Goal: Task Accomplishment & Management: Use online tool/utility

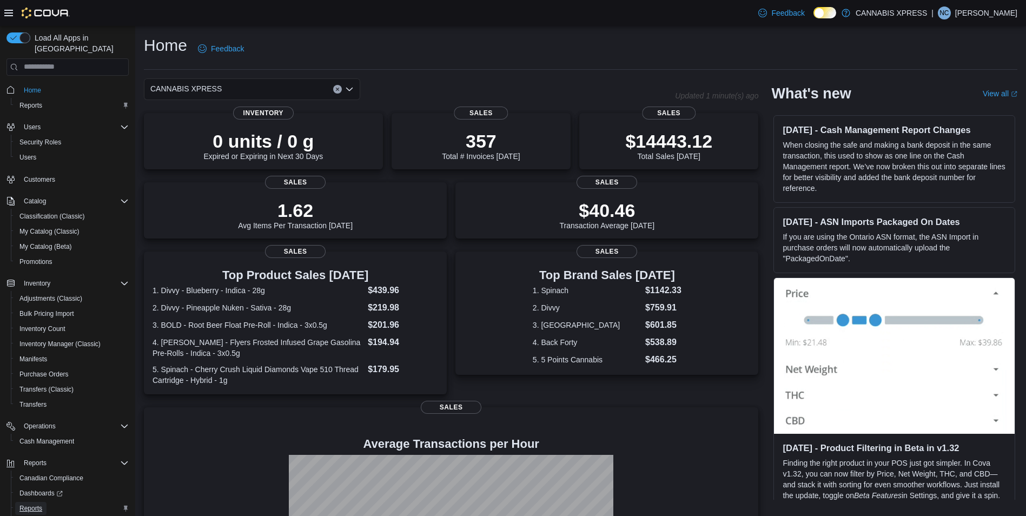
click at [29, 504] on span "Reports" at bounding box center [30, 508] width 23 height 9
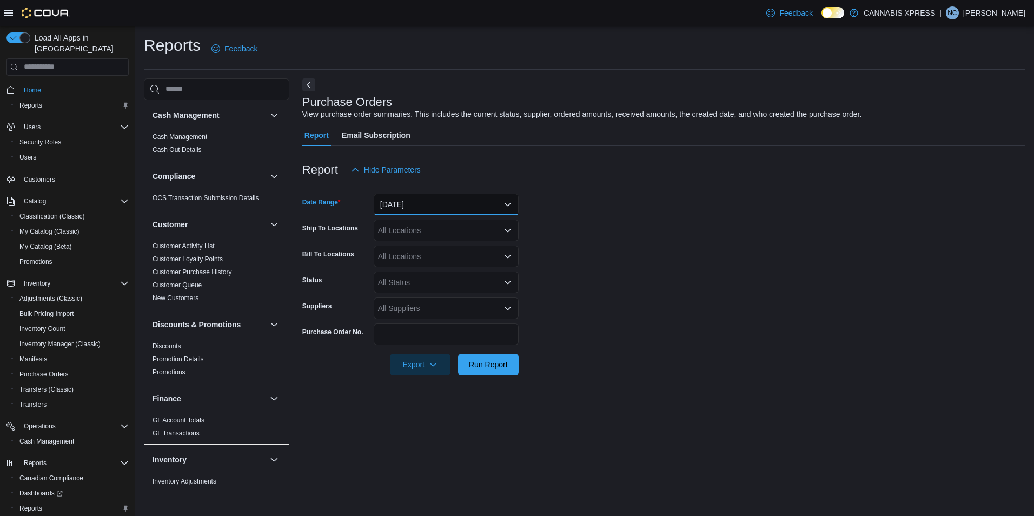
click at [497, 201] on button "[DATE]" at bounding box center [446, 205] width 145 height 22
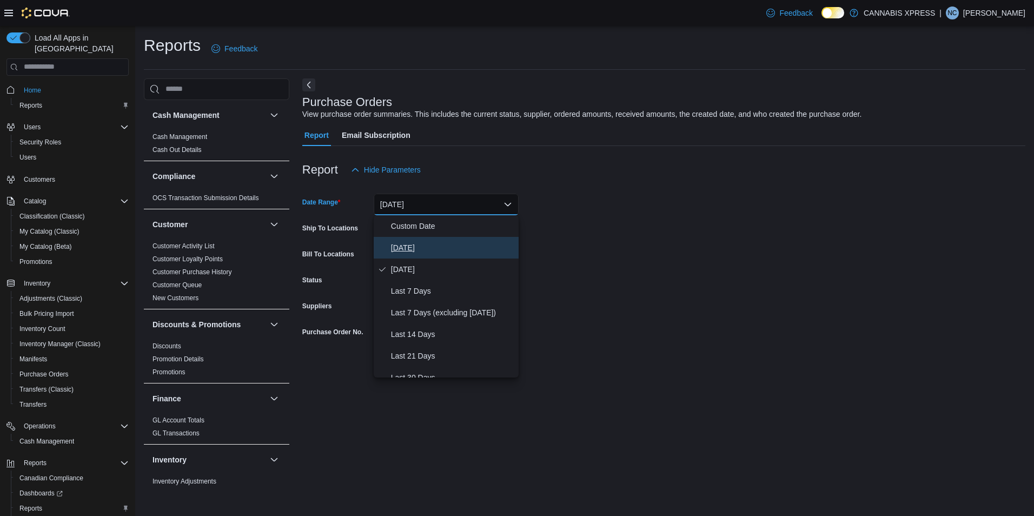
click at [402, 240] on button "[DATE]" at bounding box center [446, 248] width 145 height 22
click at [696, 283] on form "Date Range [DATE] Ship To Locations All Locations Bill To Locations All Locatio…" at bounding box center [663, 278] width 723 height 195
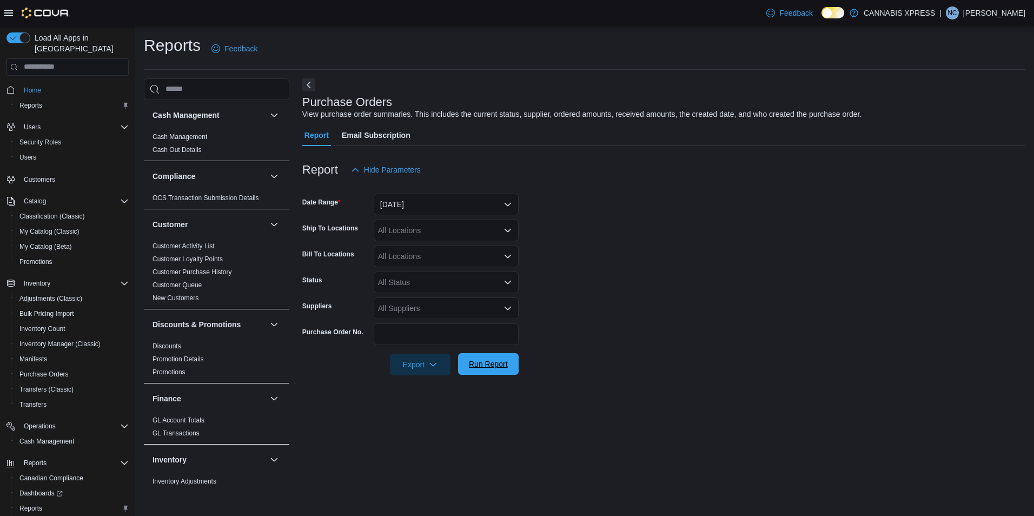
click at [474, 370] on span "Run Report" at bounding box center [489, 364] width 48 height 22
click at [806, 255] on form "Date Range [DATE] Ship To Locations All Locations Bill To Locations All Locatio…" at bounding box center [659, 278] width 715 height 195
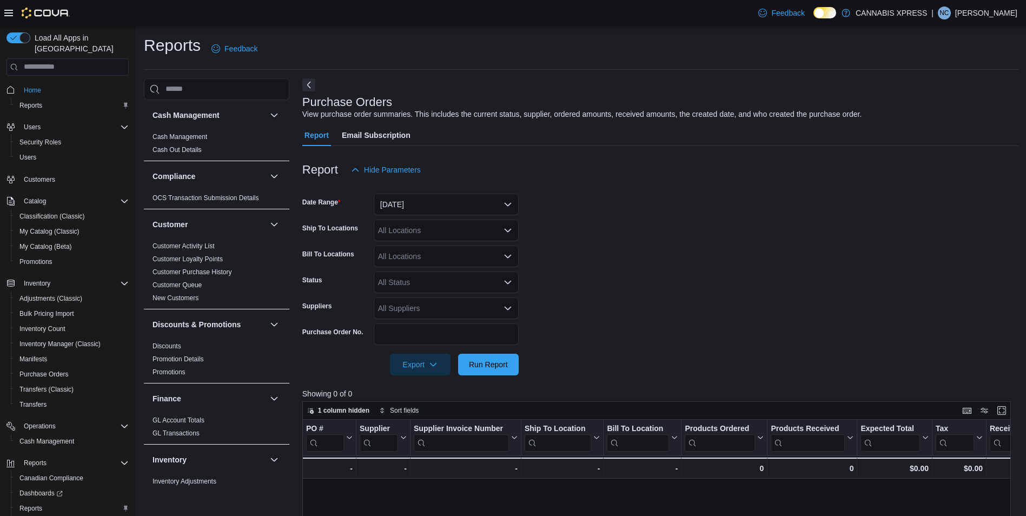
click at [711, 263] on form "Date Range [DATE] Ship To Locations All Locations Bill To Locations All Locatio…" at bounding box center [660, 278] width 716 height 195
click at [486, 370] on span "Run Report" at bounding box center [489, 364] width 48 height 22
click at [670, 229] on form "Date Range [DATE] Ship To Locations All Locations Bill To Locations All Locatio…" at bounding box center [660, 278] width 716 height 195
click at [664, 233] on form "Date Range [DATE] Ship To Locations All Locations Bill To Locations All Locatio…" at bounding box center [660, 278] width 716 height 195
click at [473, 379] on div at bounding box center [660, 381] width 716 height 13
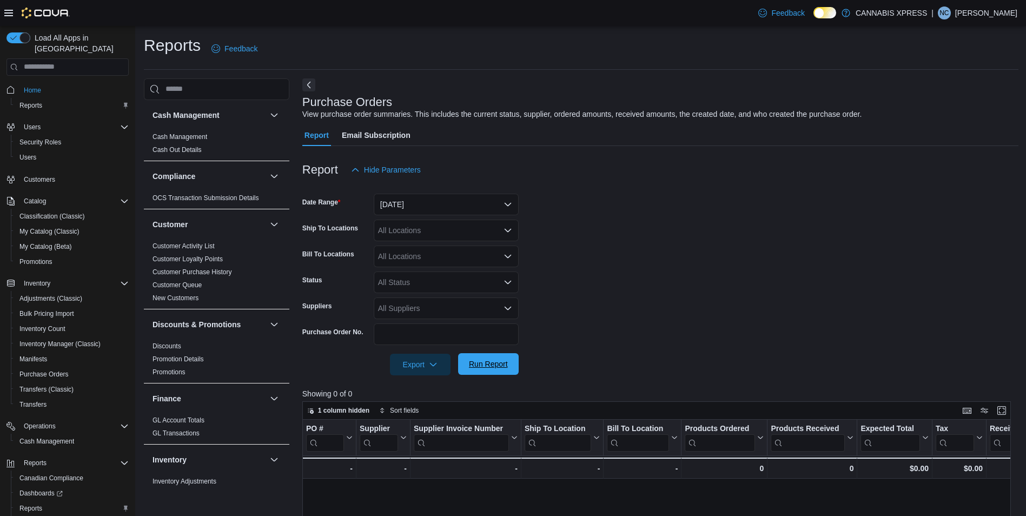
click at [490, 360] on span "Run Report" at bounding box center [488, 364] width 39 height 11
click at [498, 364] on span "Run Report" at bounding box center [488, 364] width 39 height 11
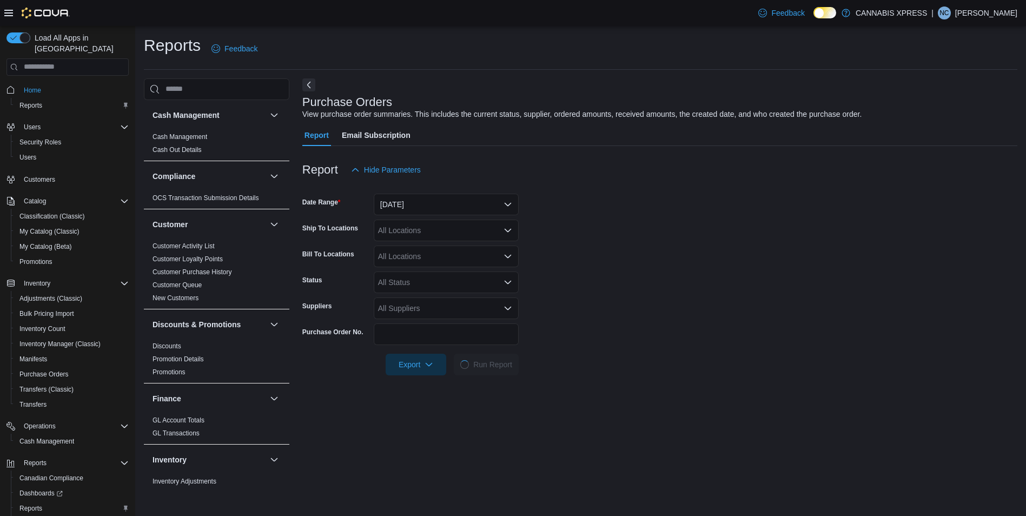
click at [634, 208] on form "Date Range [DATE] Ship To Locations All Locations Bill To Locations All Locatio…" at bounding box center [659, 278] width 715 height 195
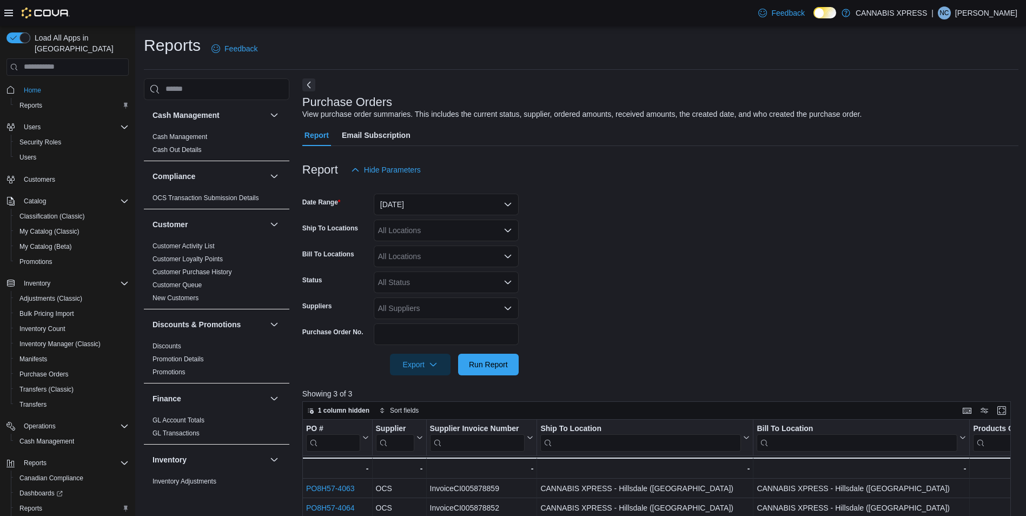
click at [681, 211] on form "Date Range [DATE] Ship To Locations All Locations Bill To Locations All Locatio…" at bounding box center [660, 278] width 716 height 195
